Goal: Information Seeking & Learning: Learn about a topic

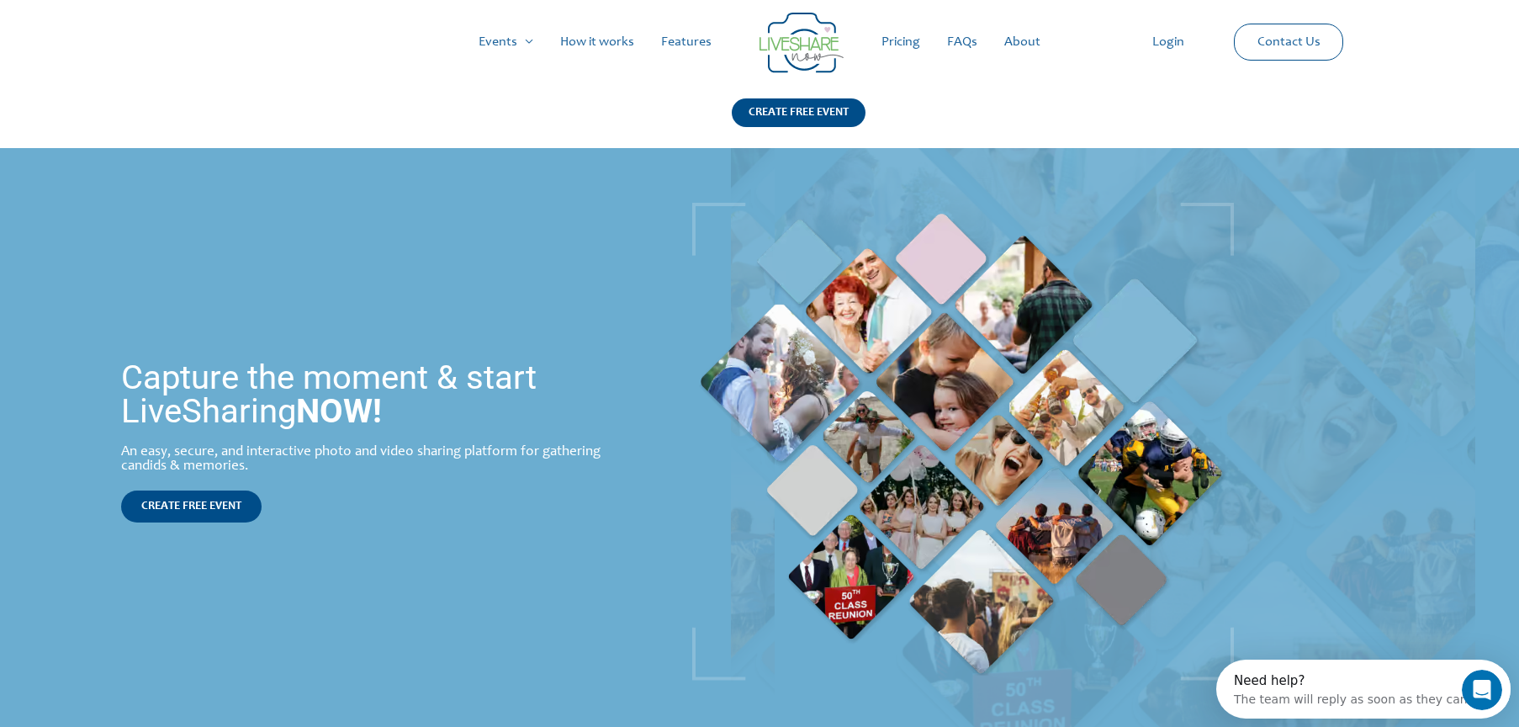
click at [690, 40] on link "Features" at bounding box center [686, 42] width 77 height 54
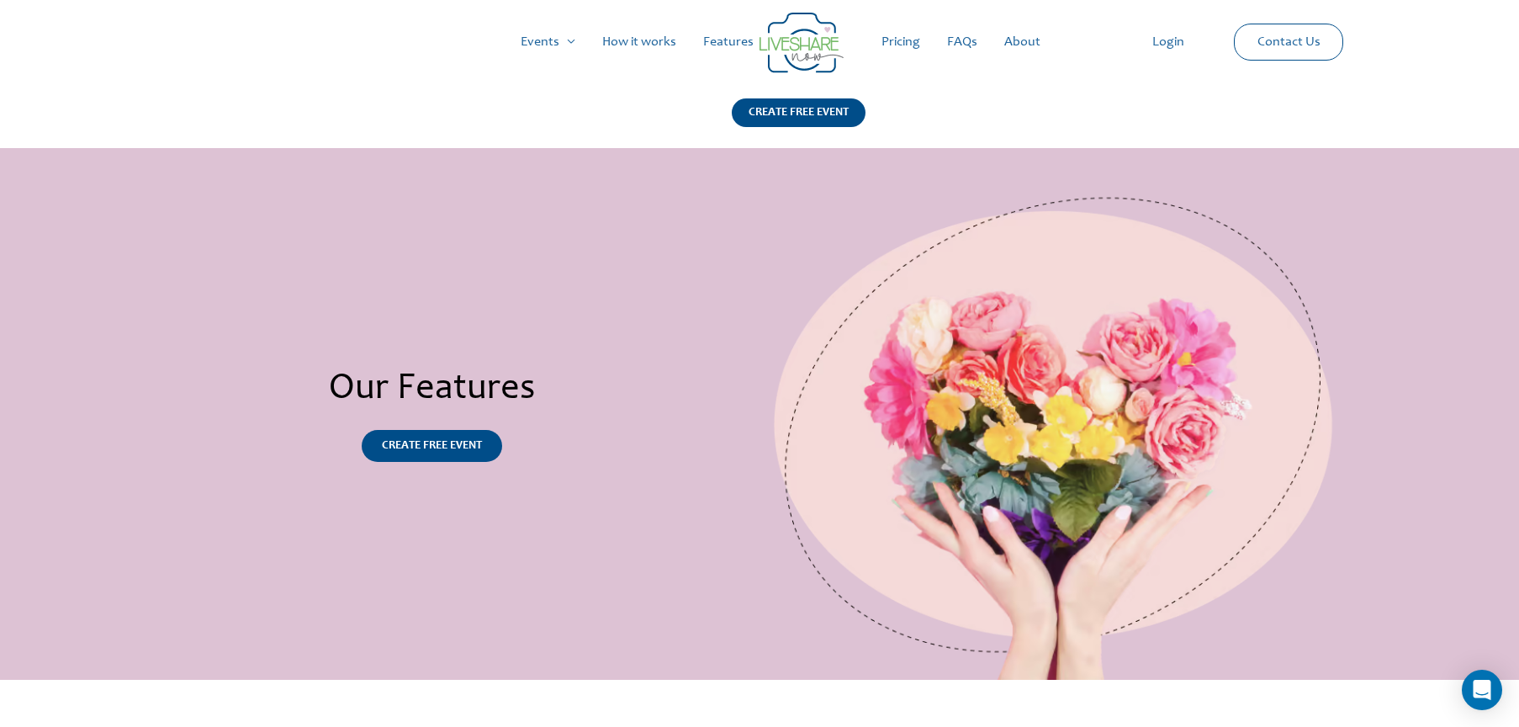
click at [897, 37] on link "Pricing" at bounding box center [901, 42] width 66 height 54
